Goal: Task Accomplishment & Management: Manage account settings

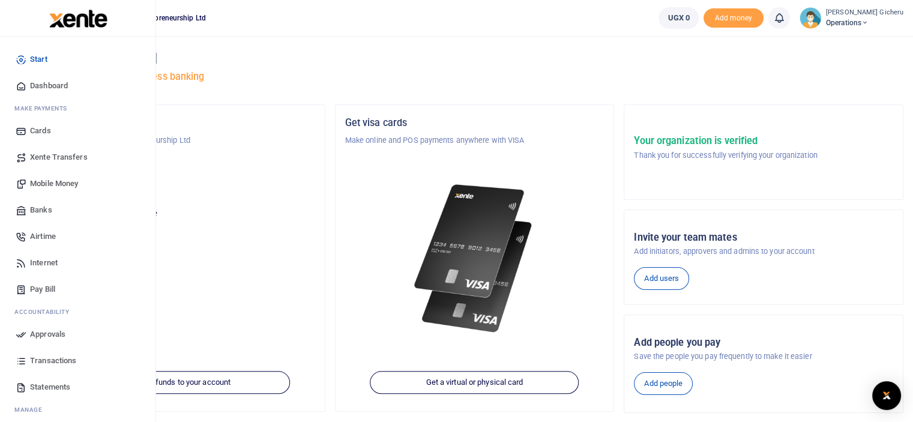
click at [53, 332] on span "Approvals" at bounding box center [47, 334] width 35 height 12
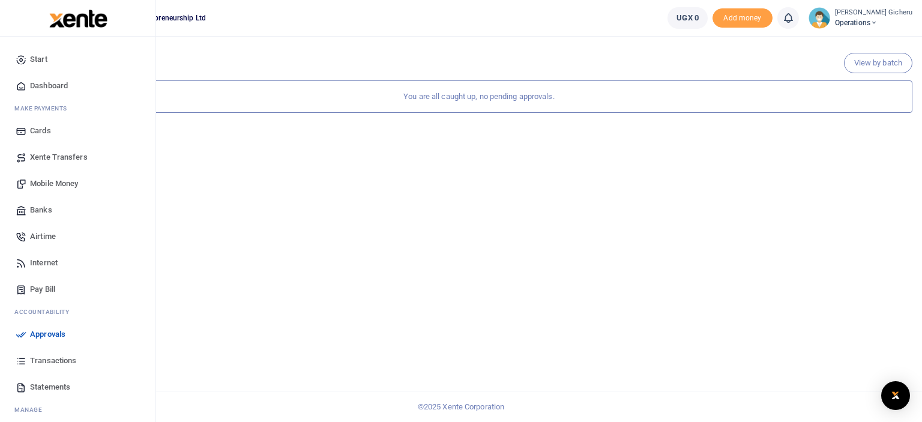
click at [46, 357] on span "Transactions" at bounding box center [53, 361] width 46 height 12
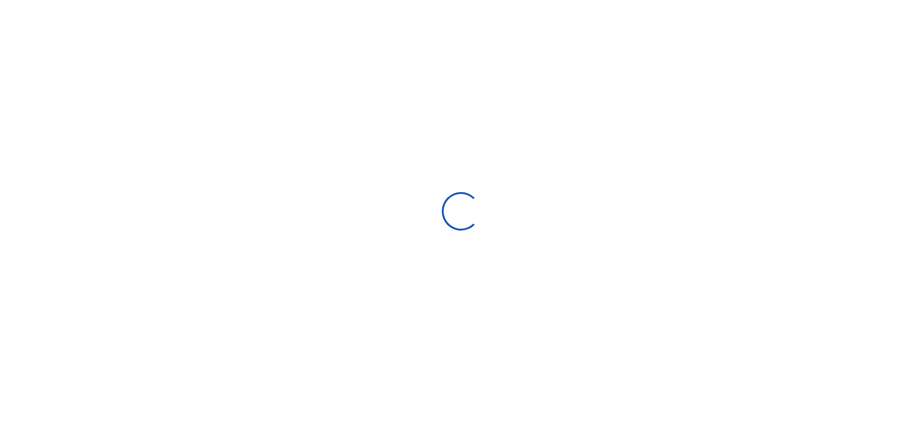
select select
type input "[DATE] - [DATE]"
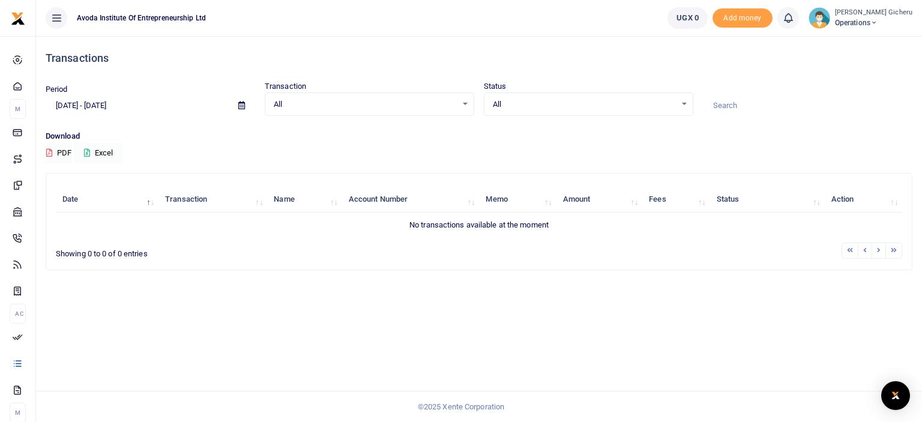
click at [90, 150] on icon at bounding box center [87, 153] width 6 height 8
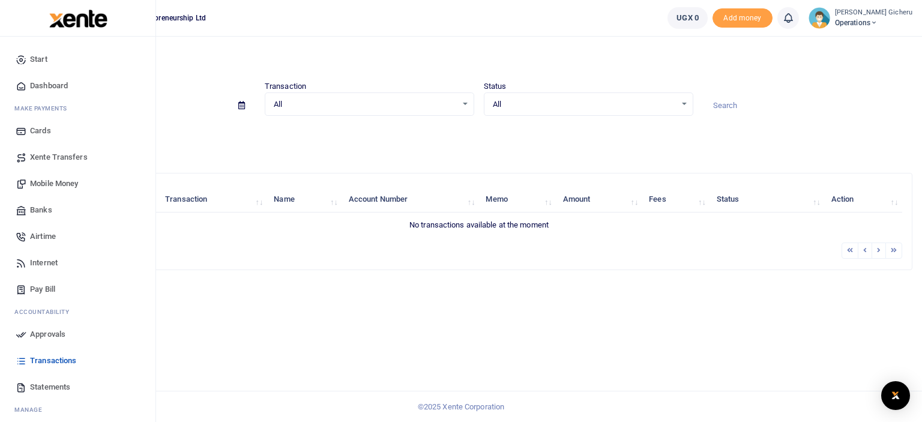
click at [46, 265] on span "Internet" at bounding box center [44, 263] width 28 height 12
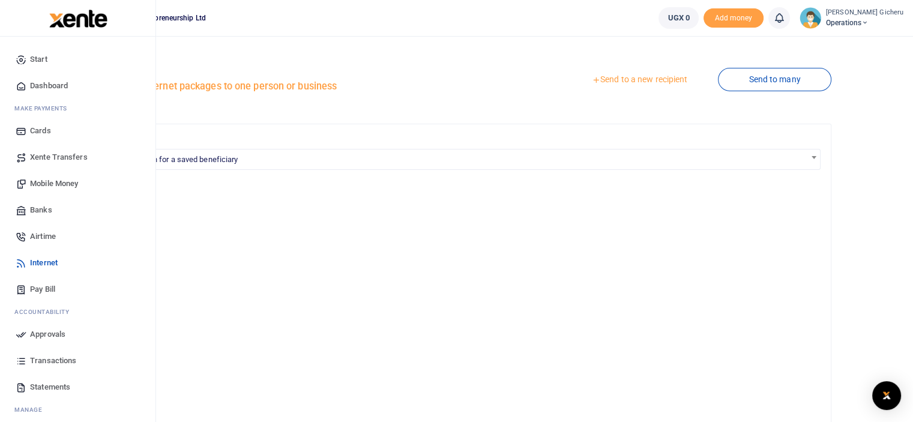
click at [37, 59] on span "Start" at bounding box center [38, 59] width 17 height 12
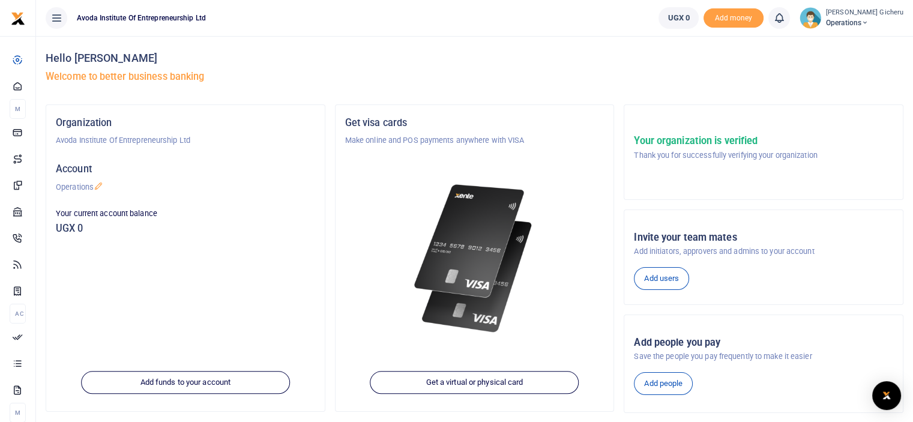
click at [865, 23] on span "Operations" at bounding box center [864, 22] width 77 height 11
click at [828, 86] on link "Applications" at bounding box center [840, 87] width 105 height 17
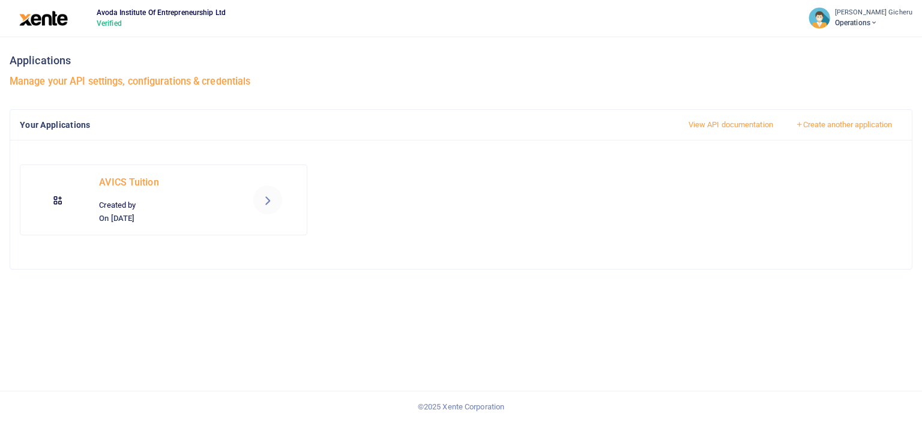
click at [267, 200] on icon at bounding box center [267, 200] width 14 height 14
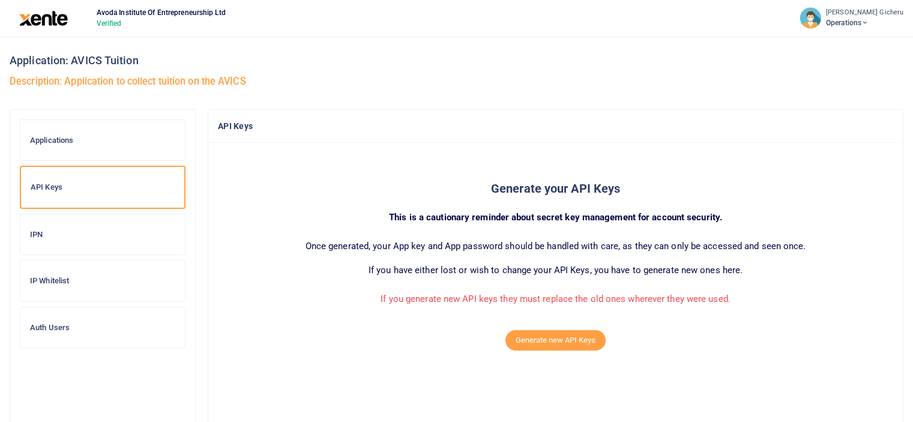
click at [53, 283] on h6 "IP Whitelist" at bounding box center [102, 281] width 145 height 10
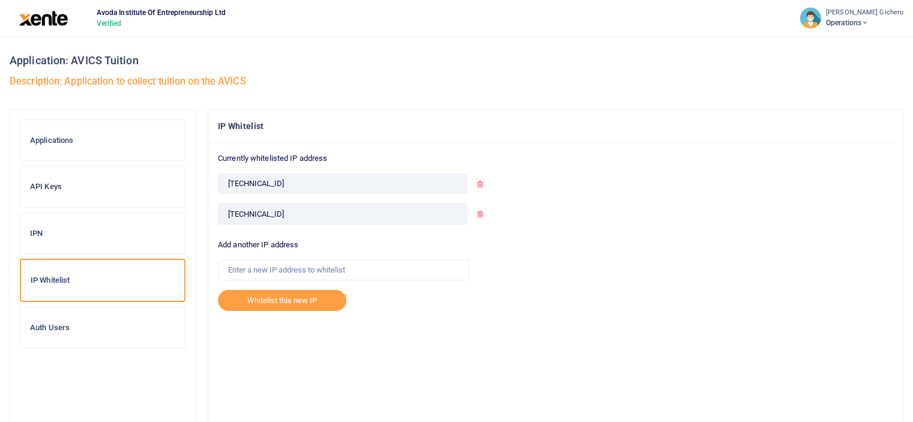
click at [53, 326] on h6 "Auth Users" at bounding box center [102, 328] width 145 height 10
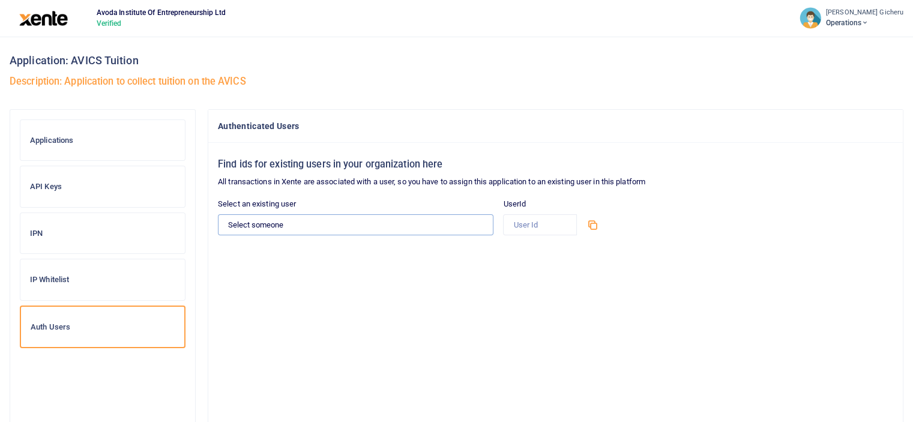
click at [334, 221] on select "Select someone [PERSON_NAME] Gicheru - [PERSON_NAME][EMAIL_ADDRESS][DOMAIN_NAME]" at bounding box center [355, 224] width 275 height 20
select select "13900"
click at [218, 214] on select "Select someone [PERSON_NAME] Gicheru - [PERSON_NAME][EMAIL_ADDRESS][DOMAIN_NAME]" at bounding box center [355, 224] width 275 height 20
type input "13900"
click at [55, 278] on h6 "IP Whitelist" at bounding box center [102, 280] width 145 height 10
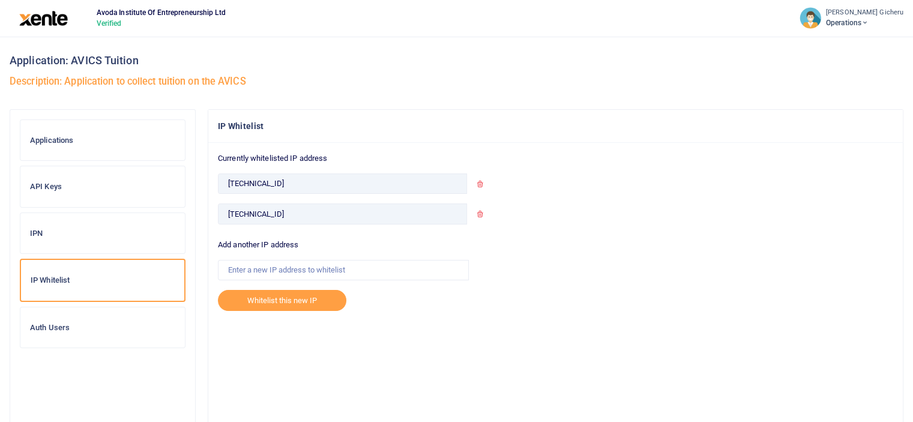
click at [48, 328] on h6 "Auth Users" at bounding box center [102, 328] width 145 height 10
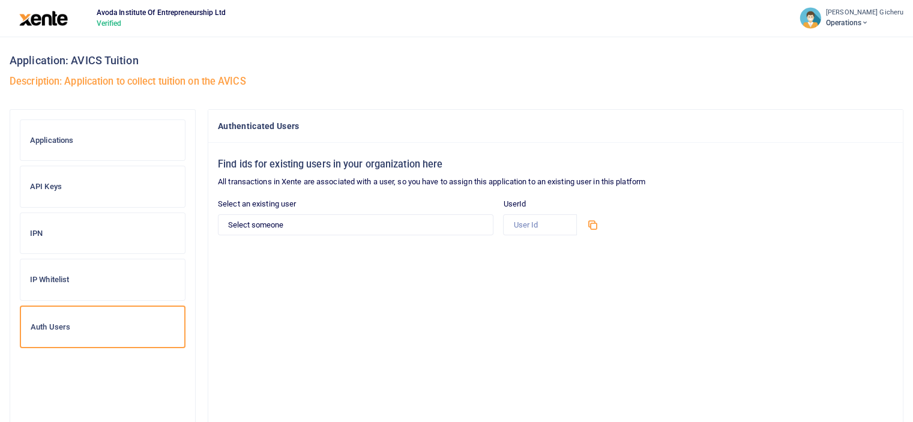
click at [59, 139] on h6 "Applications" at bounding box center [102, 141] width 145 height 10
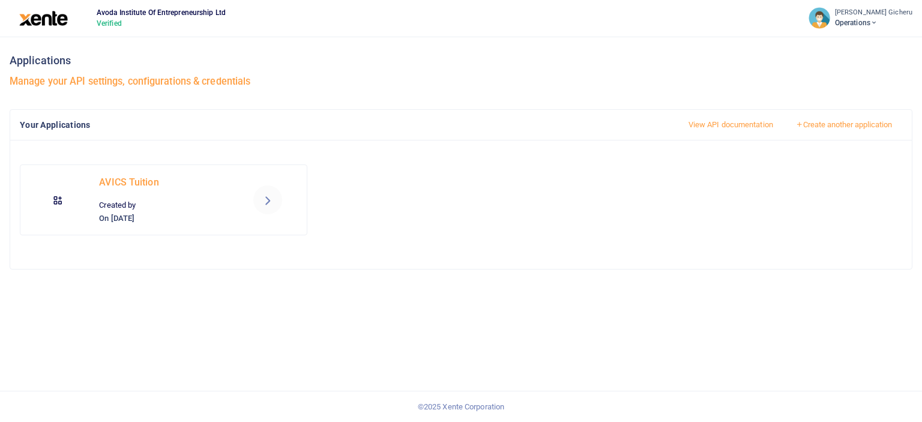
click at [718, 122] on link "View API documentation" at bounding box center [730, 125] width 105 height 20
